Goal: Task Accomplishment & Management: Complete application form

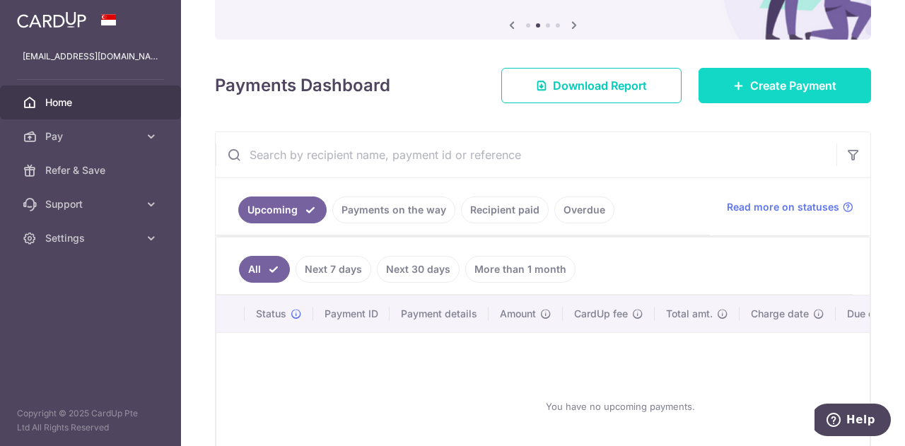
click at [750, 88] on span "Create Payment" at bounding box center [793, 85] width 86 height 17
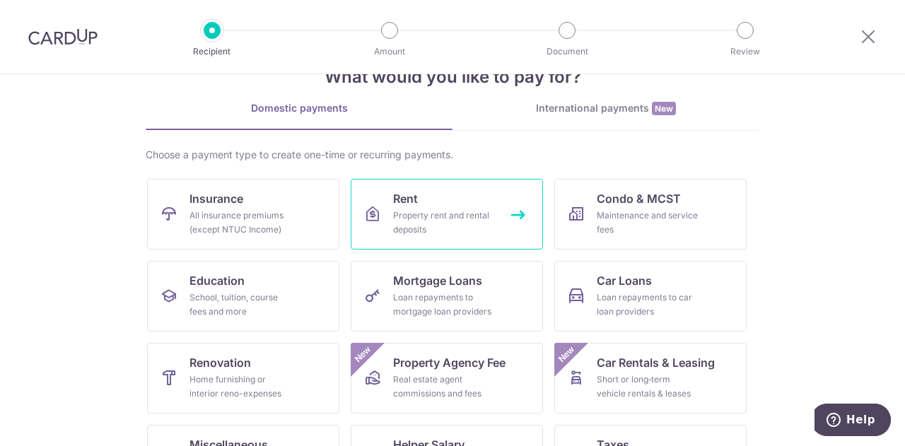
scroll to position [185, 0]
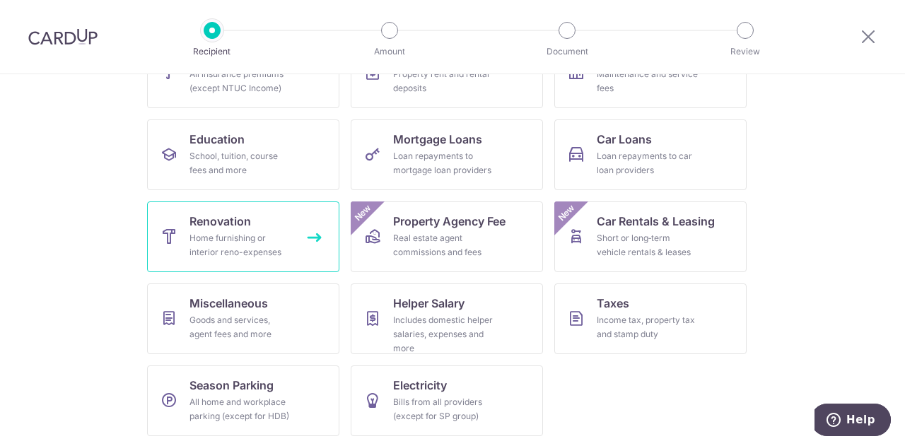
click at [260, 250] on div "Home furnishing or interior reno-expenses" at bounding box center [241, 245] width 102 height 28
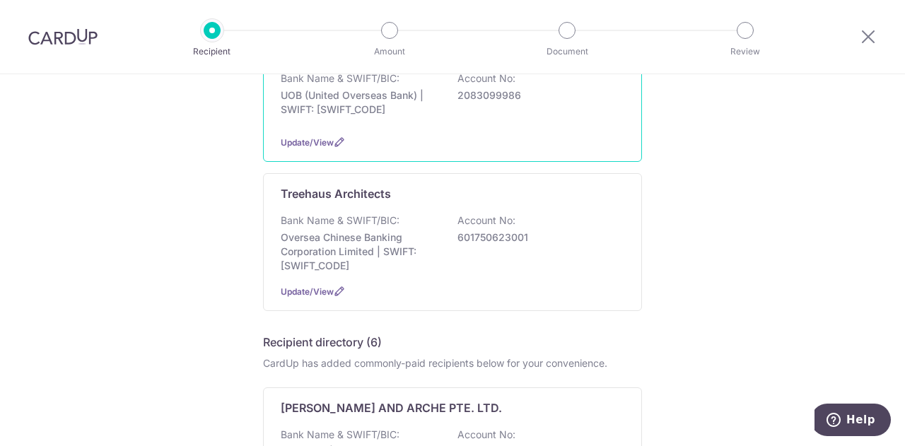
scroll to position [495, 0]
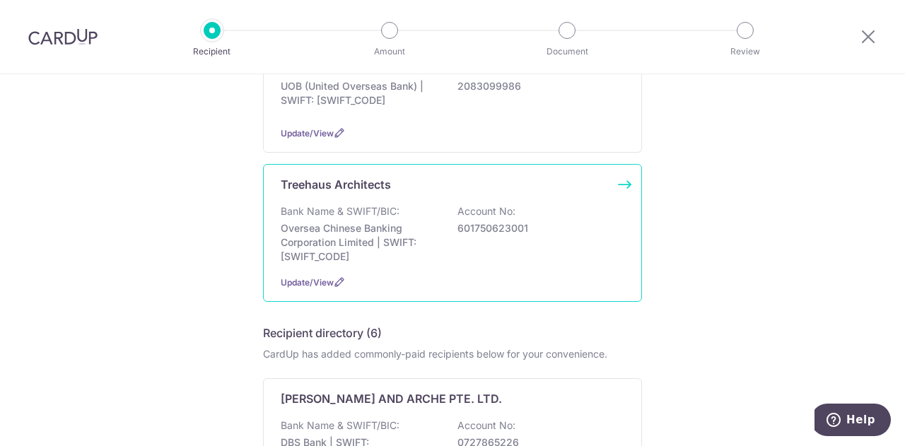
click at [561, 224] on p "601750623001" at bounding box center [537, 228] width 158 height 14
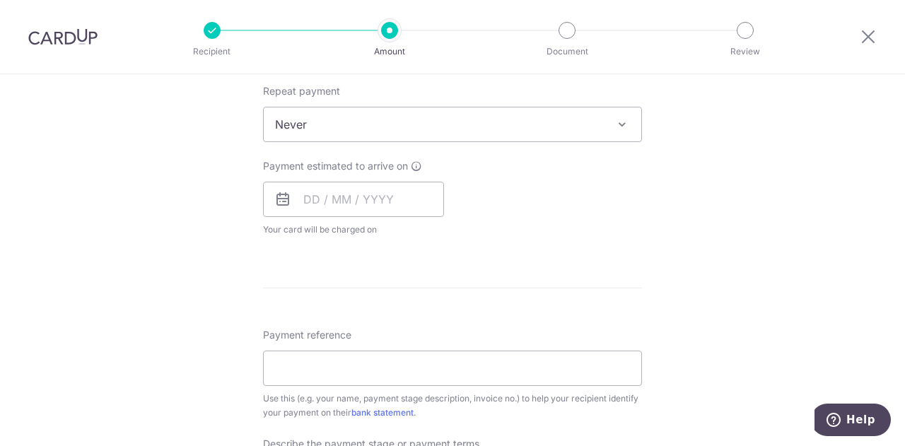
scroll to position [637, 0]
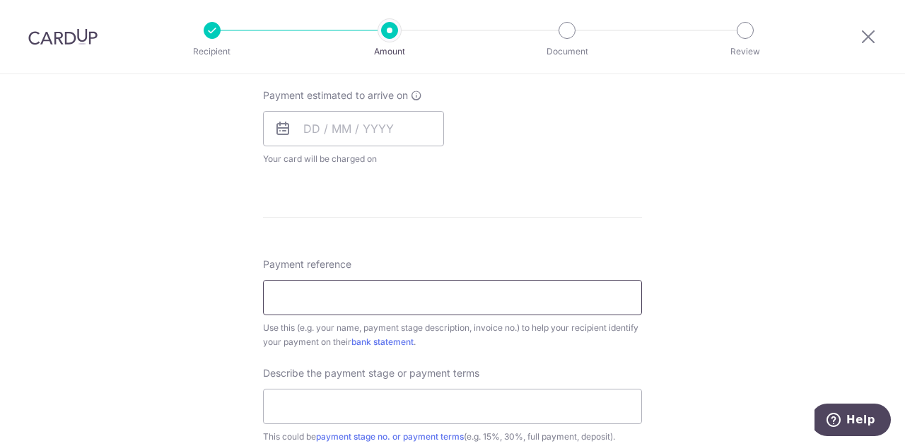
click at [334, 291] on input "Payment reference" at bounding box center [452, 297] width 379 height 35
paste input "TH11082025"
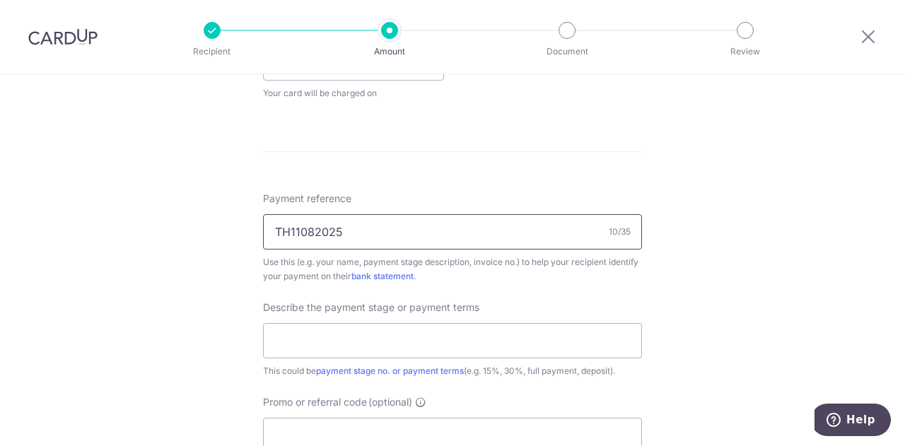
scroll to position [778, 0]
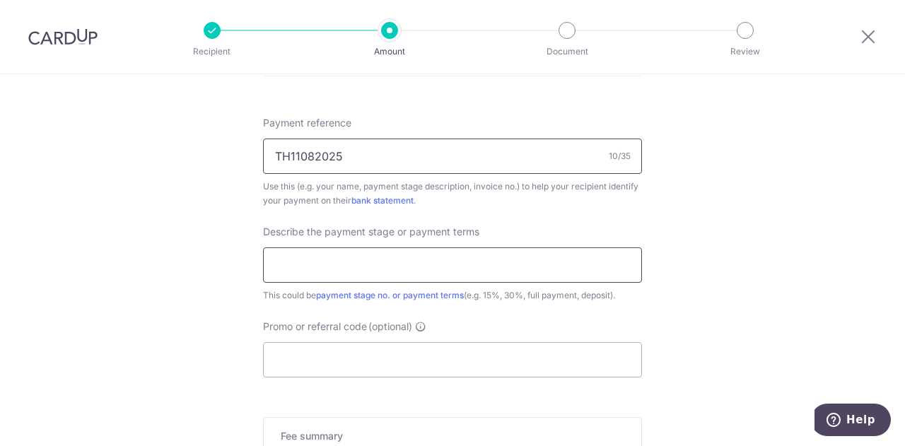
type input "TH11082025"
click at [360, 278] on input "text" at bounding box center [452, 265] width 379 height 35
drag, startPoint x: 113, startPoint y: 292, endPoint x: 154, endPoint y: 299, distance: 41.6
click at [390, 271] on input "text" at bounding box center [452, 265] width 379 height 35
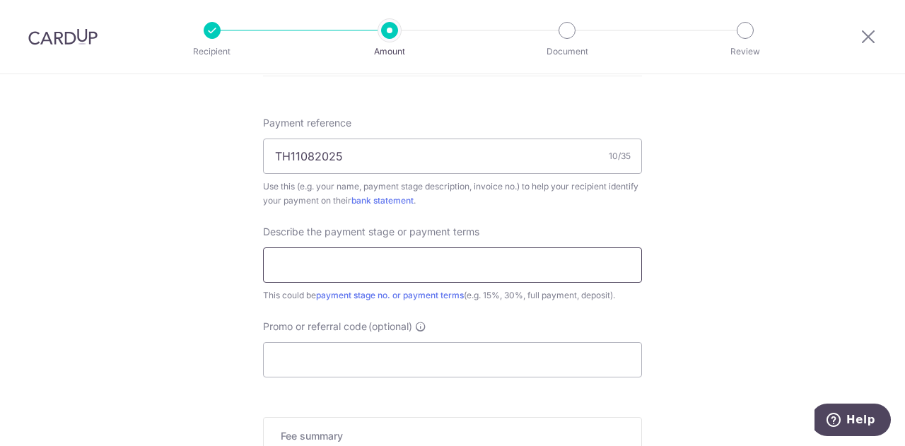
paste input "1 Upon Submission of Design Develop"
drag, startPoint x: 472, startPoint y: 268, endPoint x: 433, endPoint y: 265, distance: 39.7
click at [433, 265] on input "1 Upon Submission of Design Develop" at bounding box center [452, 265] width 379 height 35
drag, startPoint x: 313, startPoint y: 262, endPoint x: 259, endPoint y: 267, distance: 54.6
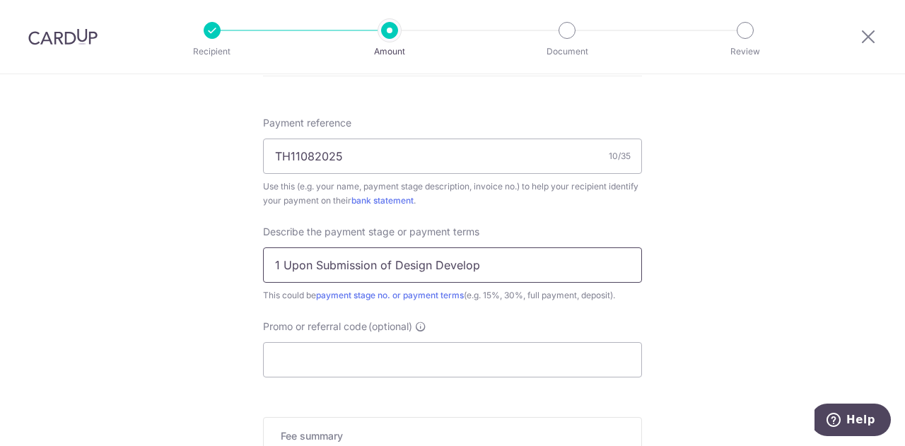
drag, startPoint x: 441, startPoint y: 265, endPoint x: 174, endPoint y: 262, distance: 267.4
paste input "ment Dr"
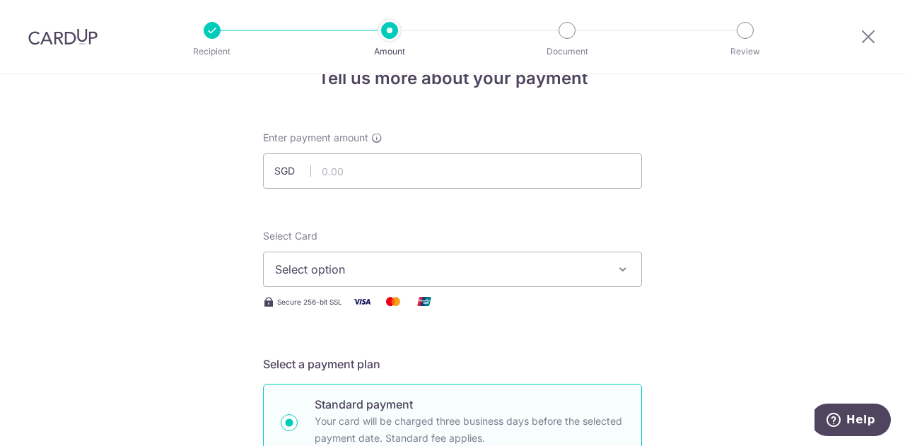
scroll to position [0, 0]
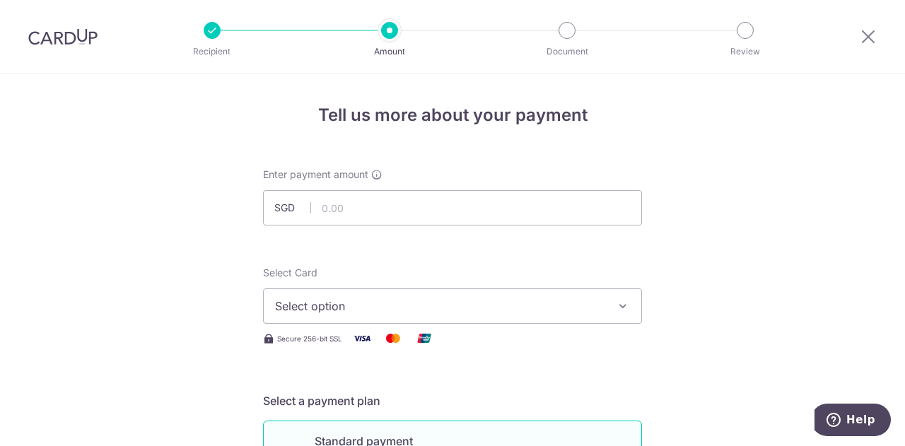
type input "Submission of Design Development"
click at [422, 203] on input "text" at bounding box center [452, 207] width 379 height 35
paste input "11,984"
type input "11,984.00"
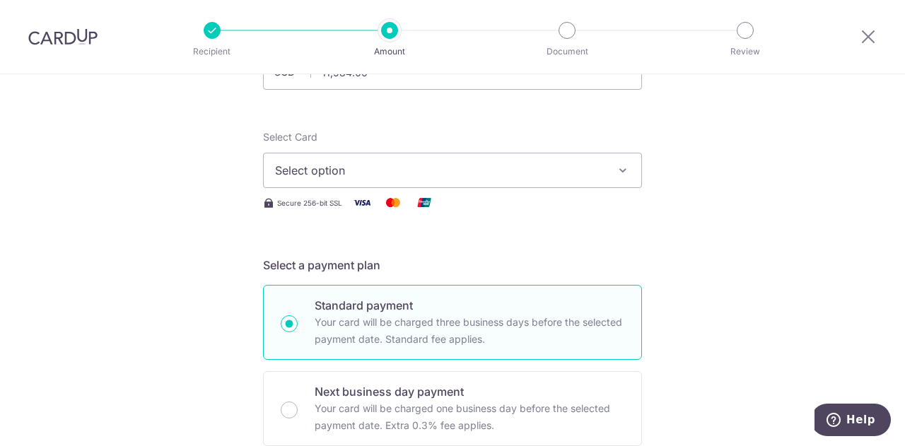
scroll to position [141, 0]
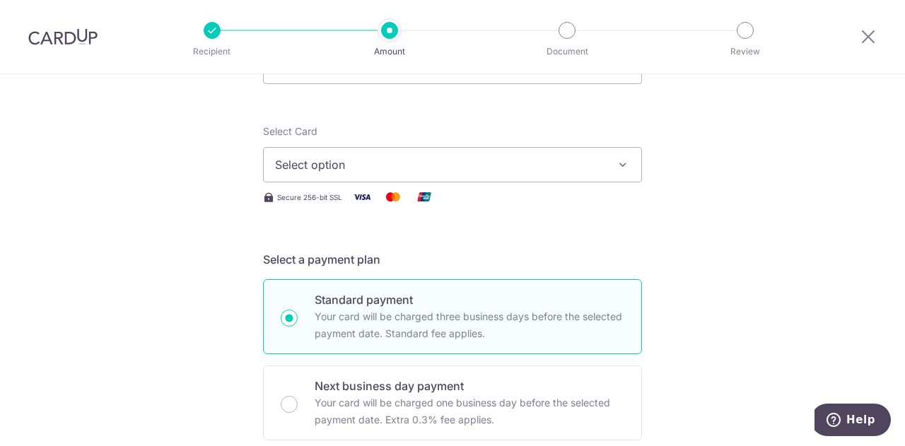
click at [438, 163] on span "Select option" at bounding box center [440, 164] width 330 height 17
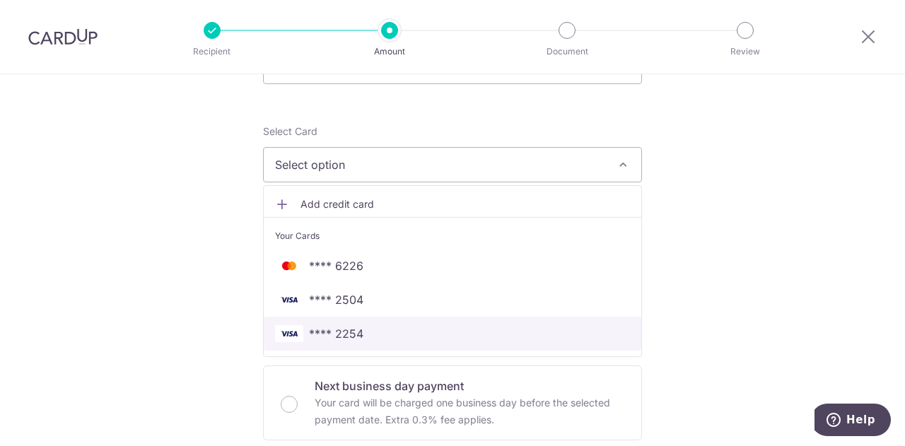
drag, startPoint x: 409, startPoint y: 330, endPoint x: 236, endPoint y: 323, distance: 172.7
click at [408, 330] on span "**** 2254" at bounding box center [452, 333] width 355 height 17
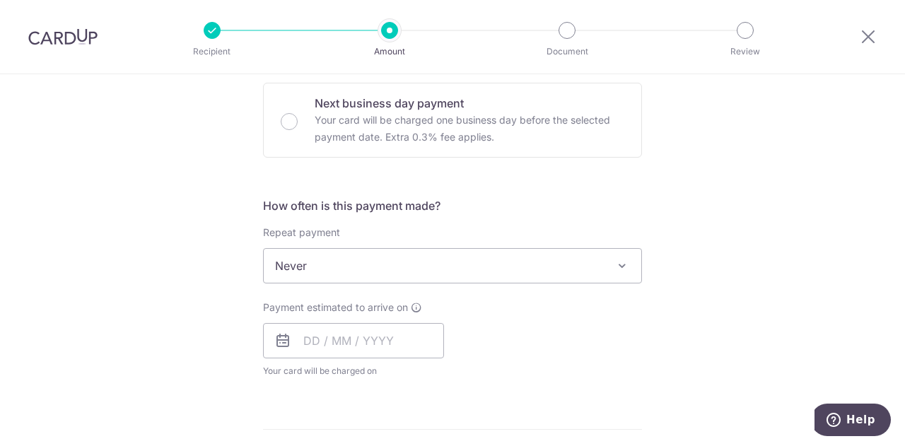
scroll to position [495, 0]
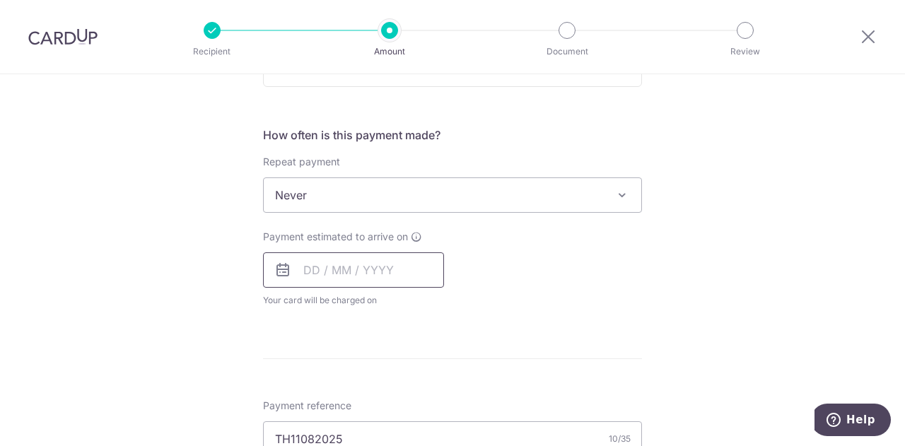
click at [342, 263] on input "text" at bounding box center [353, 270] width 181 height 35
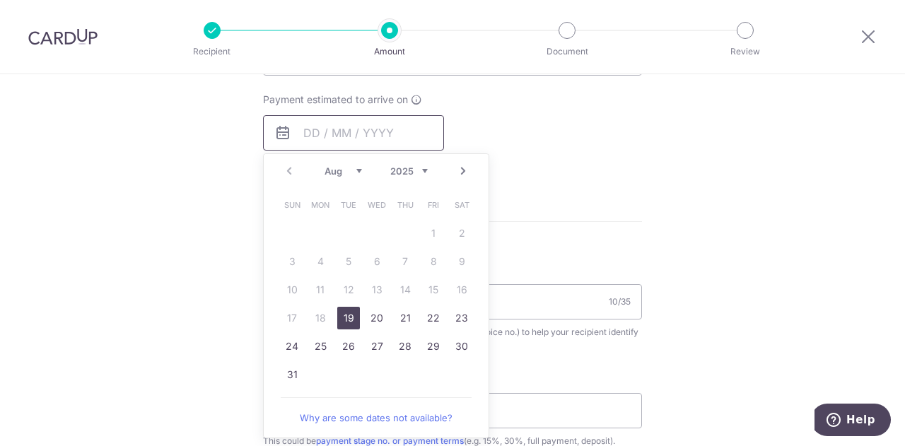
scroll to position [637, 0]
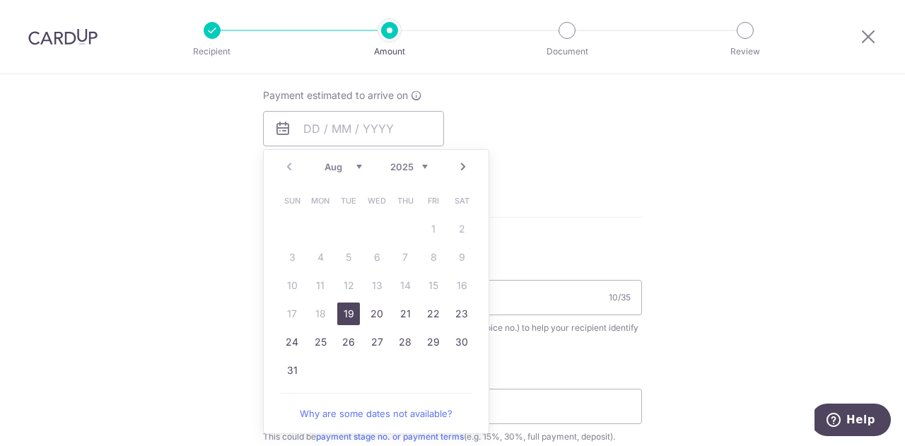
drag, startPoint x: 347, startPoint y: 307, endPoint x: 222, endPoint y: 262, distance: 132.5
click at [347, 307] on link "19" at bounding box center [348, 314] width 23 height 23
type input "19/08/2025"
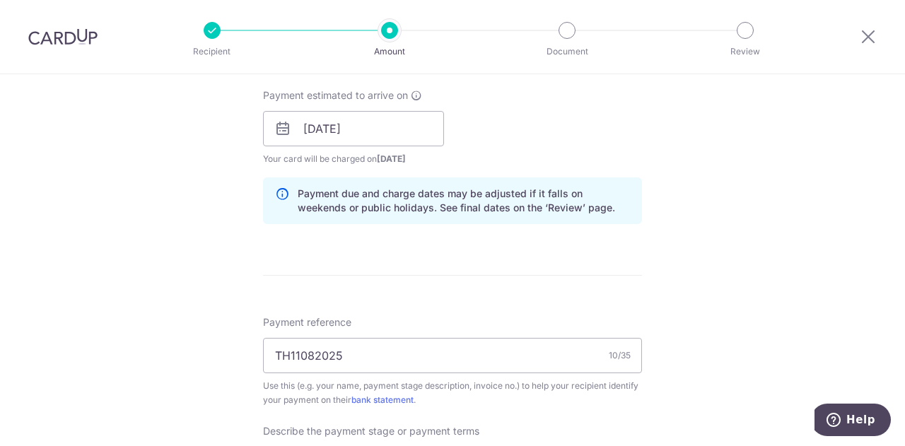
click at [204, 262] on div "Tell us more about your payment Enter payment amount SGD 11,984.00 11984.00 Sel…" at bounding box center [452, 154] width 905 height 1432
click at [375, 138] on input "19/08/2025" at bounding box center [353, 128] width 181 height 35
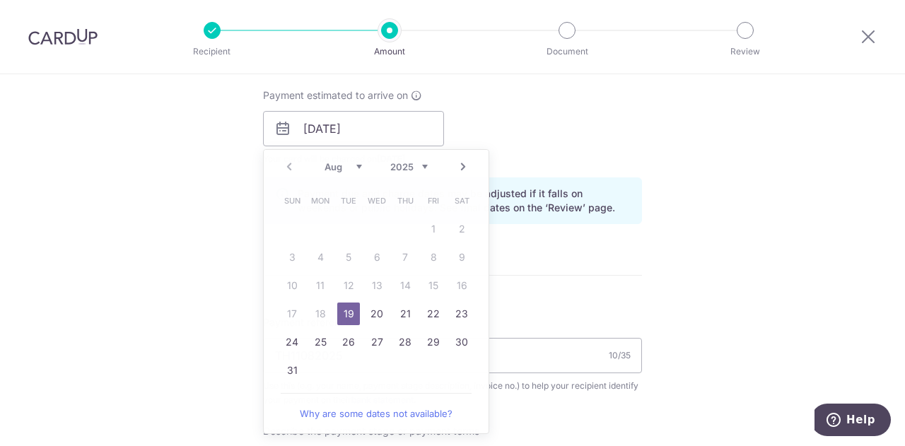
click at [206, 283] on div "Tell us more about your payment Enter payment amount SGD 11,984.00 11984.00 Sel…" at bounding box center [452, 154] width 905 height 1432
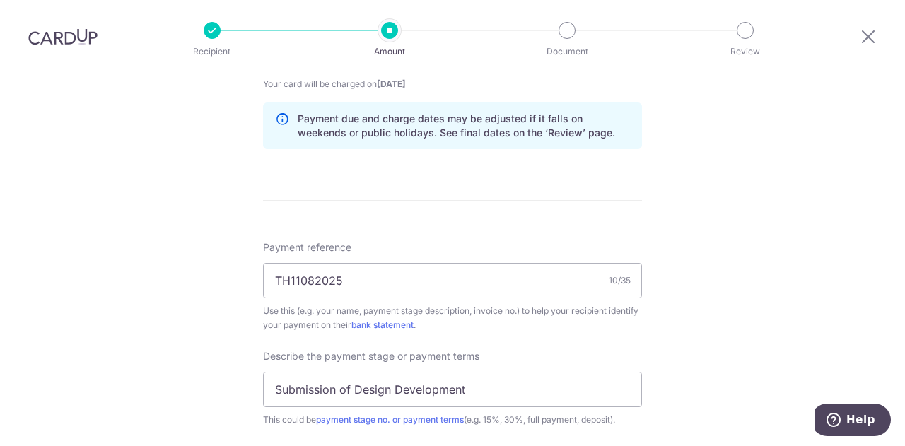
scroll to position [1057, 0]
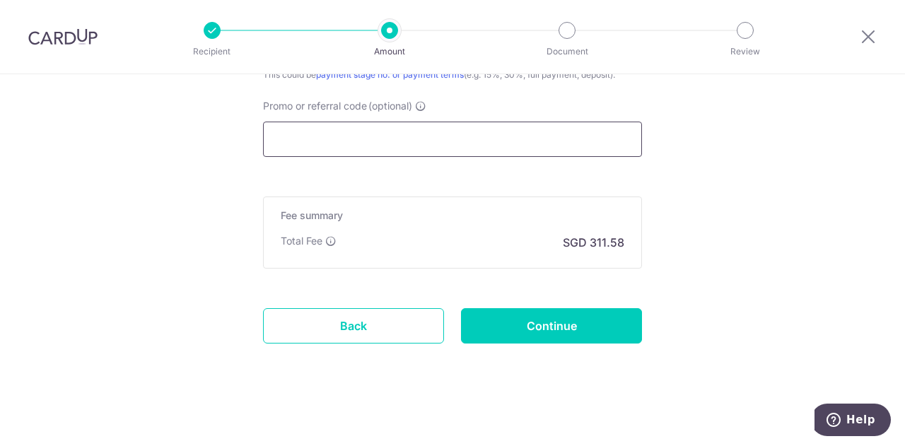
click at [323, 142] on input "Promo or referral code (optional)" at bounding box center [452, 139] width 379 height 35
paste input "OCBC195"
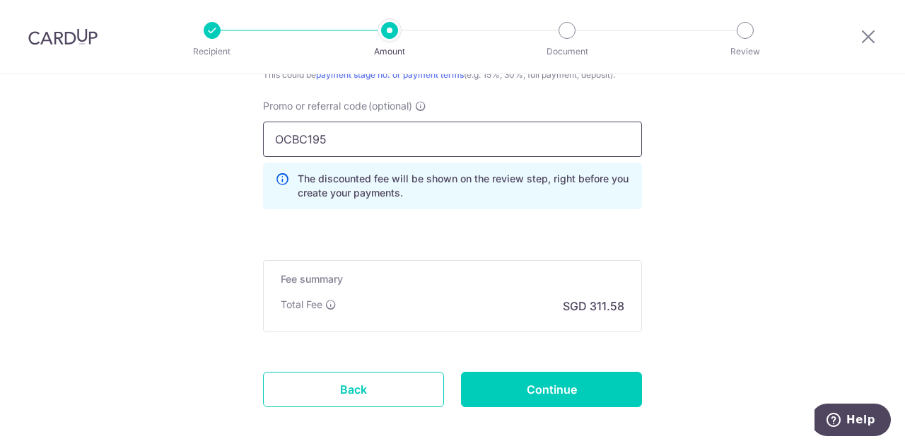
type input "OCBC195"
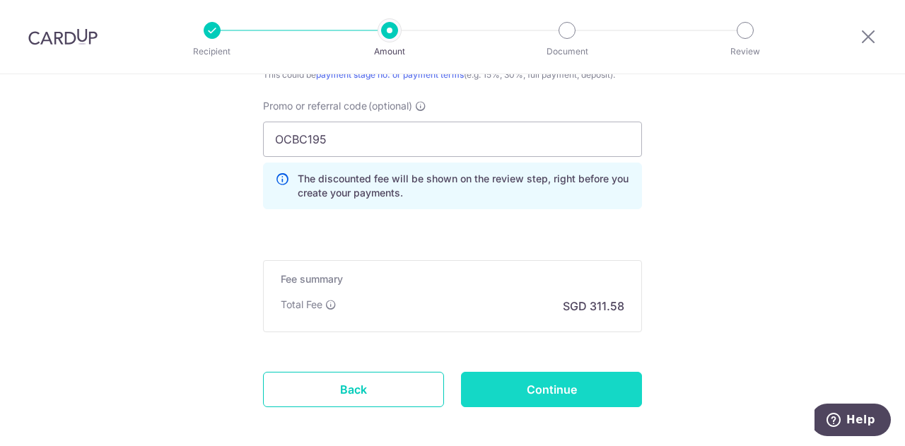
click at [538, 397] on input "Continue" at bounding box center [551, 389] width 181 height 35
type input "Create Schedule"
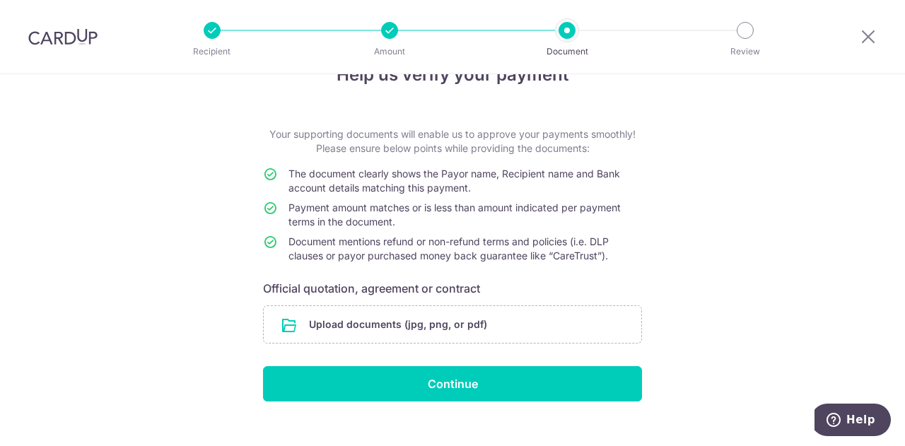
scroll to position [61, 0]
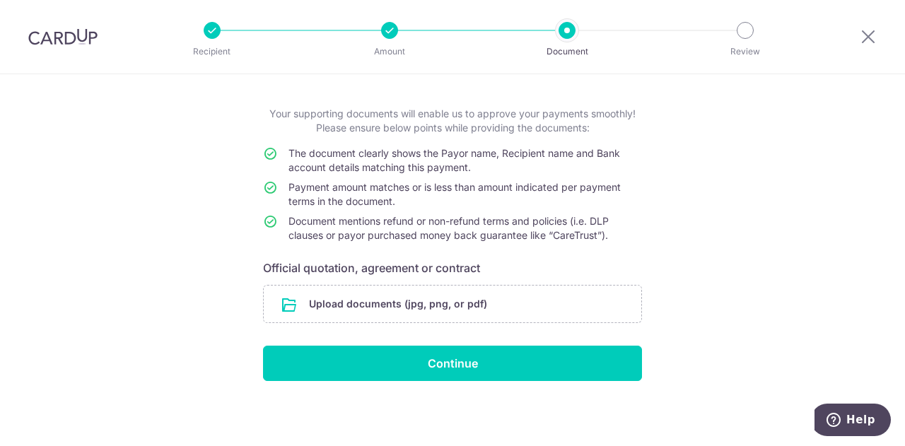
click at [439, 284] on form "Your supporting documents will enable us to approve your payments smoothly! Ple…" at bounding box center [452, 244] width 379 height 274
click at [425, 301] on input "file" at bounding box center [453, 304] width 378 height 37
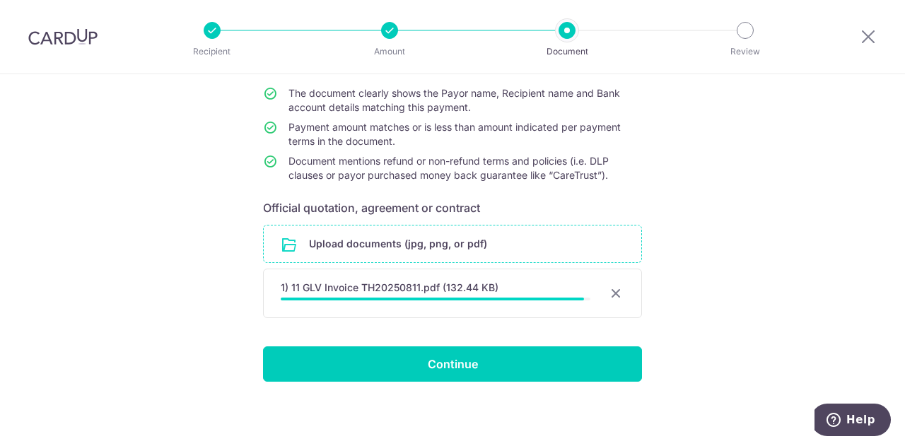
scroll to position [119, 0]
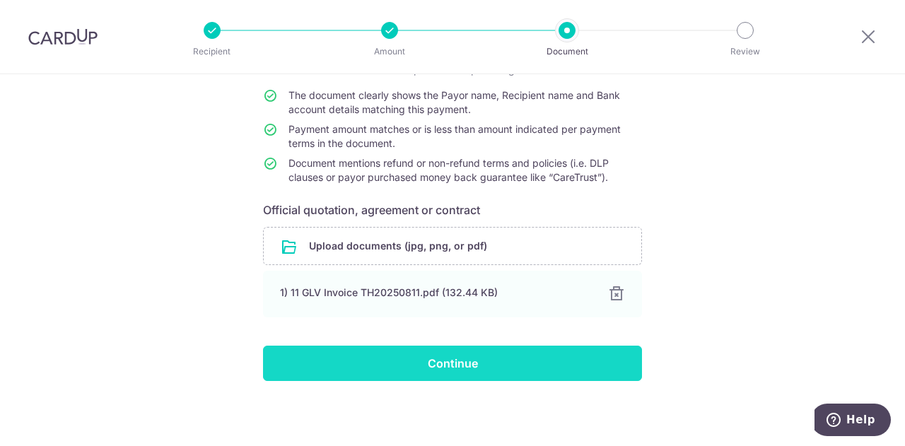
click at [420, 367] on input "Continue" at bounding box center [452, 363] width 379 height 35
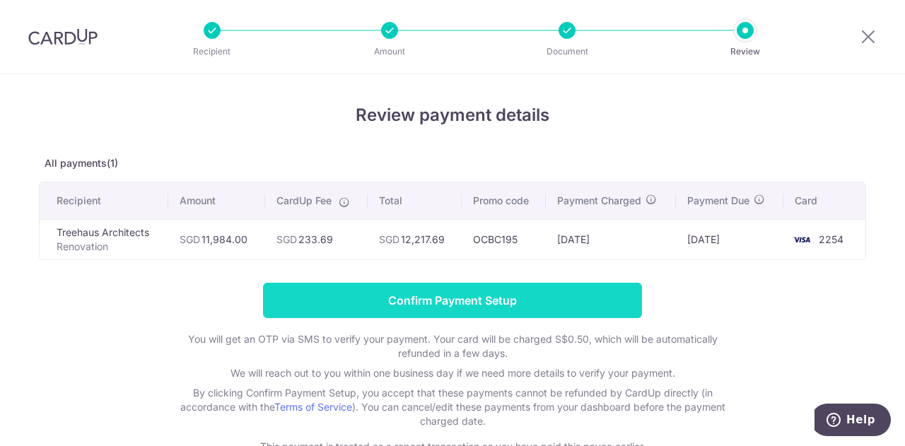
click at [438, 296] on input "Confirm Payment Setup" at bounding box center [452, 300] width 379 height 35
